Goal: Task Accomplishment & Management: Manage account settings

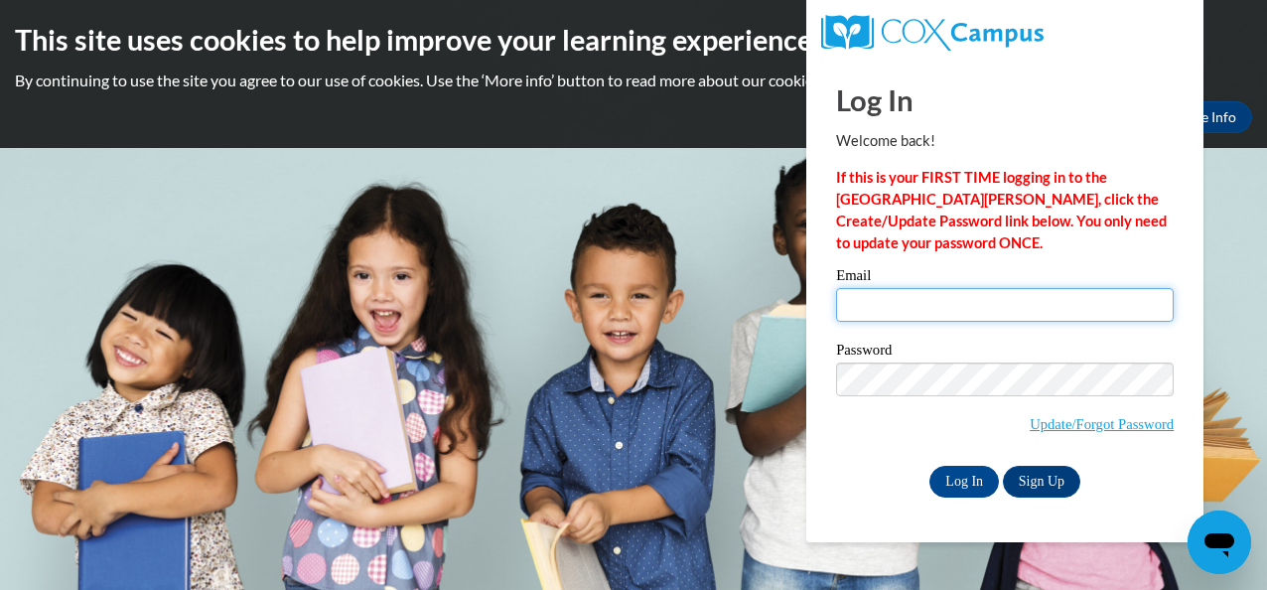
click at [897, 316] on input "Email" at bounding box center [1005, 305] width 338 height 34
type input "[EMAIL_ADDRESS][DOMAIN_NAME]"
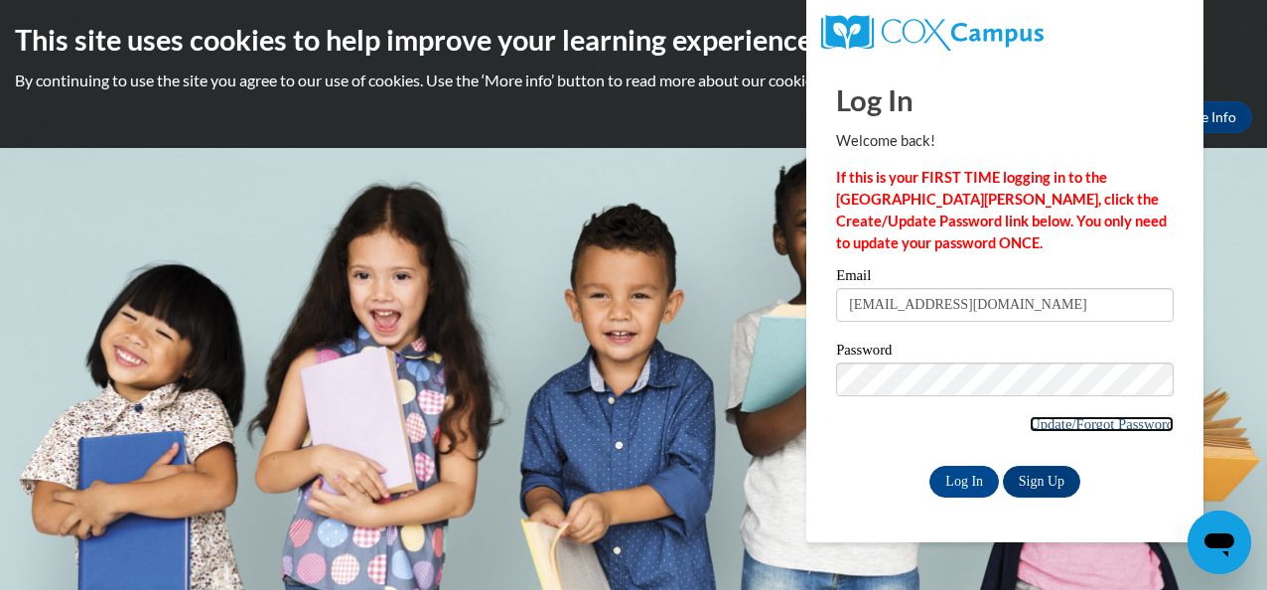
click at [1053, 416] on link "Update/Forgot Password" at bounding box center [1102, 424] width 144 height 16
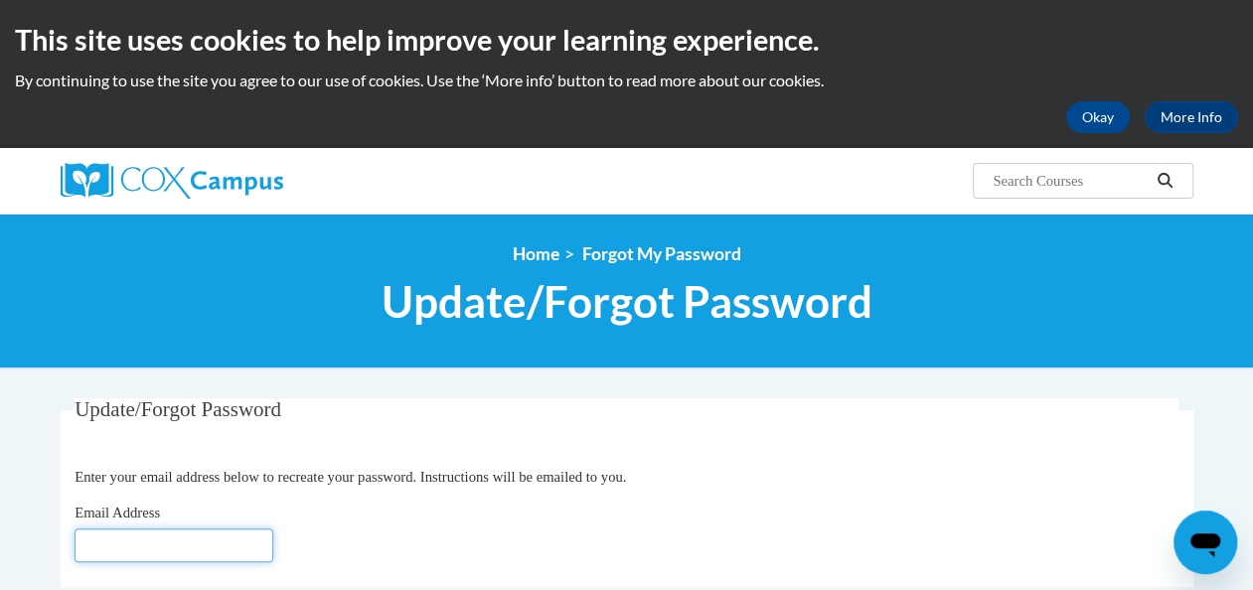
click at [129, 547] on input "Email Address" at bounding box center [173, 545] width 199 height 34
type input "[EMAIL_ADDRESS][DOMAIN_NAME]"
click at [336, 521] on div "Email Address [EMAIL_ADDRESS][DOMAIN_NAME]" at bounding box center [626, 532] width 1104 height 61
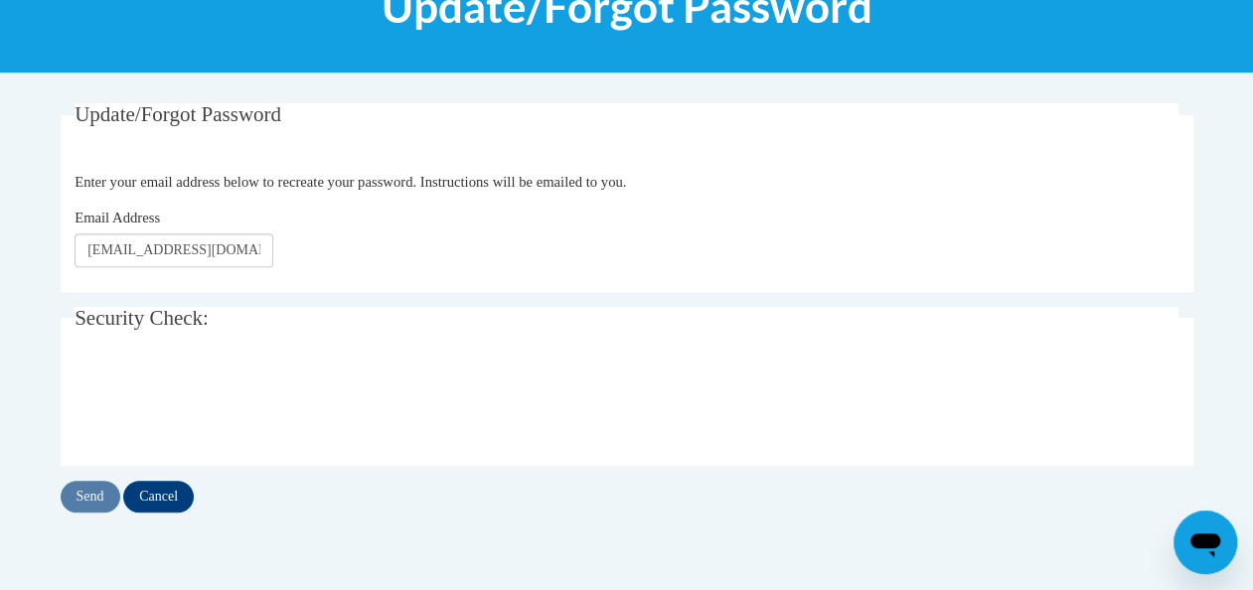
scroll to position [298, 0]
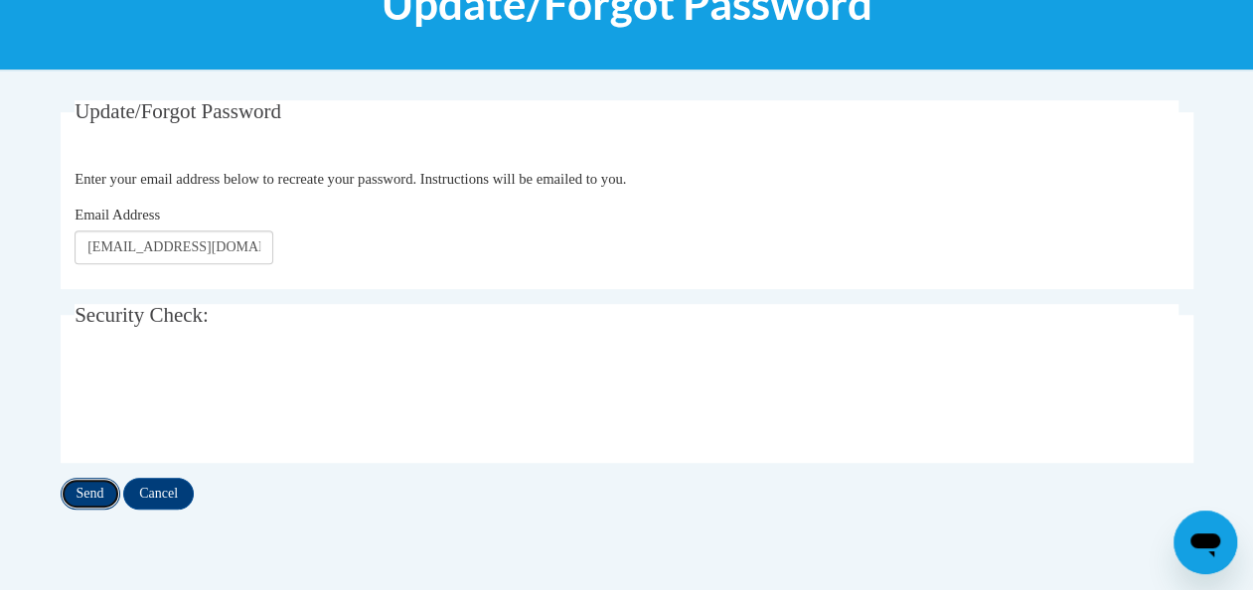
click at [101, 494] on input "Send" at bounding box center [91, 494] width 60 height 32
